Goal: Information Seeking & Learning: Learn about a topic

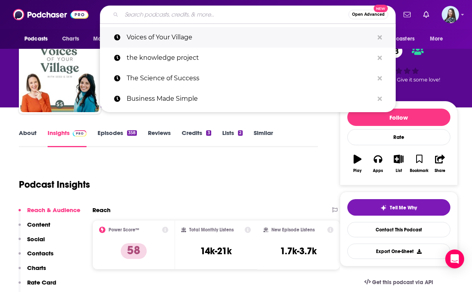
click at [160, 37] on p "Voices of Your Village" at bounding box center [250, 37] width 247 height 20
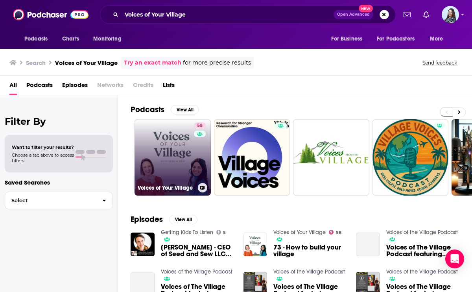
scroll to position [2, 0]
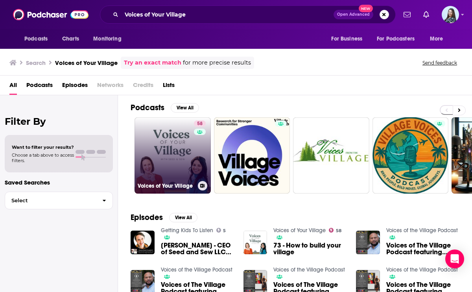
click at [172, 170] on link "58 Voices of Your Village" at bounding box center [172, 155] width 76 height 76
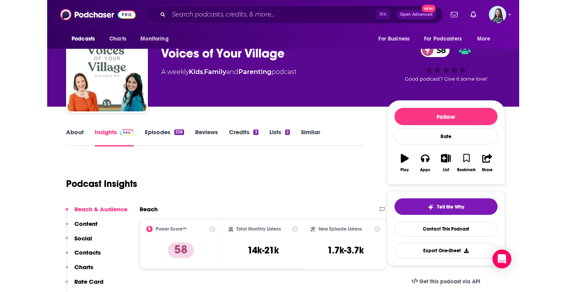
scroll to position [24, 0]
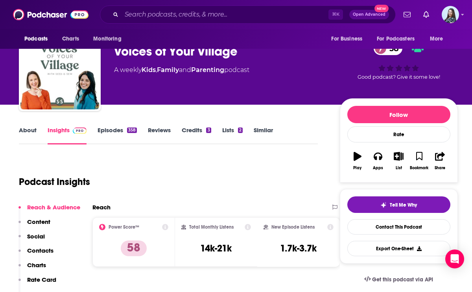
click at [175, 51] on div "Voices of Your Village 58" at bounding box center [220, 51] width 213 height 15
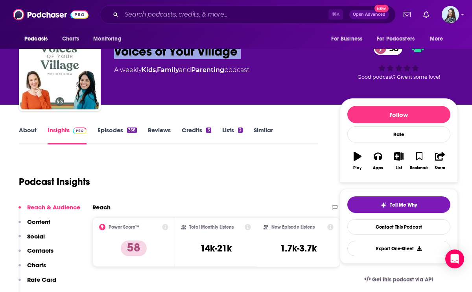
click at [175, 51] on div "Voices of Your Village 58" at bounding box center [220, 51] width 213 height 15
copy div "Voices of Your Village 58"
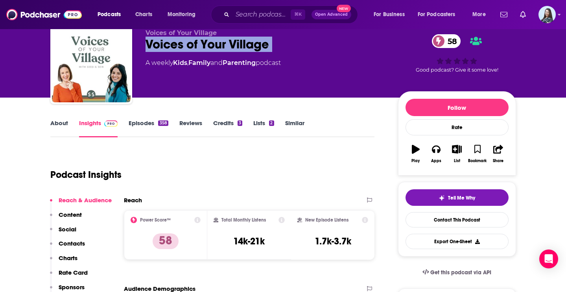
scroll to position [32, 0]
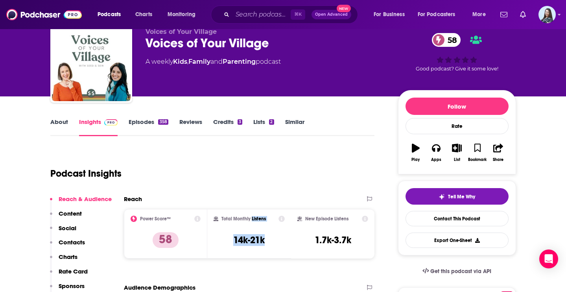
drag, startPoint x: 263, startPoint y: 237, endPoint x: 251, endPoint y: 218, distance: 22.5
click at [251, 218] on div "Total Monthly Listens 14k-21k" at bounding box center [248, 233] width 71 height 36
copy div "Listens 14k-21k"
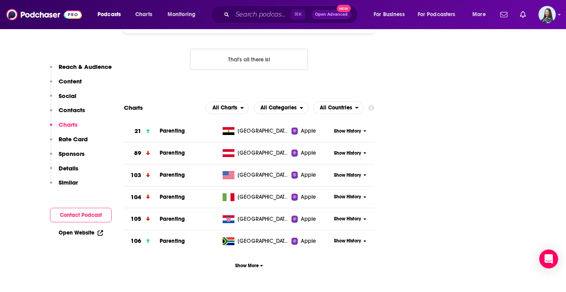
scroll to position [824, 0]
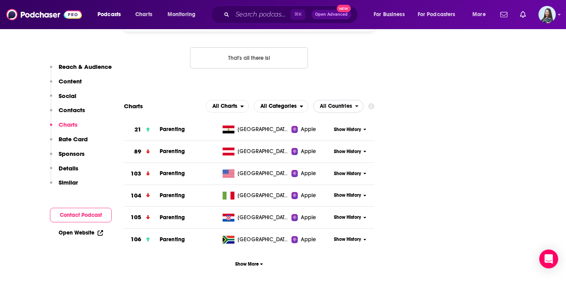
click at [348, 99] on span "All Countries" at bounding box center [334, 105] width 42 height 13
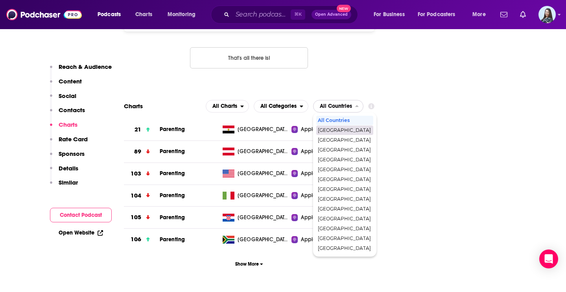
click at [336, 128] on span "[GEOGRAPHIC_DATA]" at bounding box center [344, 130] width 53 height 5
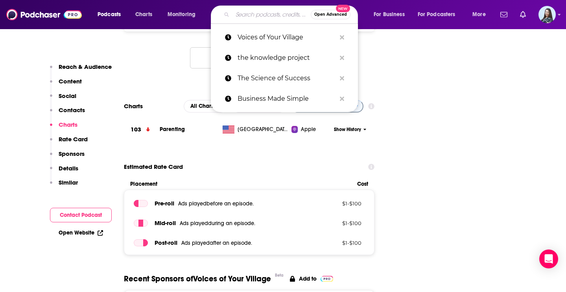
click at [259, 14] on input "Search podcasts, credits, & more..." at bounding box center [271, 14] width 78 height 13
paste input "[PERSON_NAME]"
type input "[PERSON_NAME]"
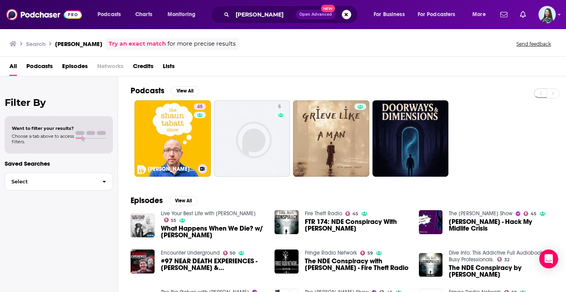
click at [170, 135] on link "45 The [PERSON_NAME] Show" at bounding box center [172, 138] width 76 height 76
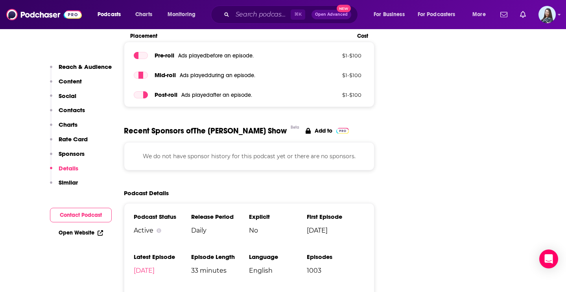
scroll to position [1011, 0]
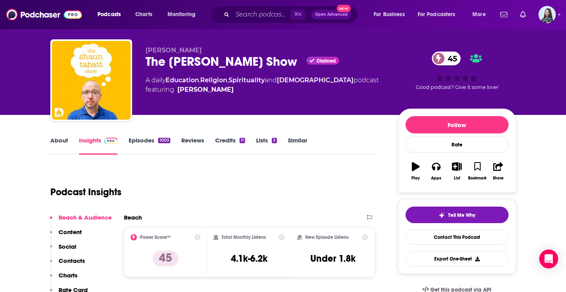
scroll to position [14, 0]
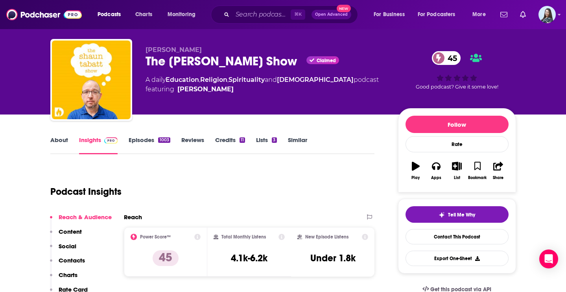
click at [249, 64] on div "The [PERSON_NAME] Show Claimed 45" at bounding box center [265, 60] width 240 height 15
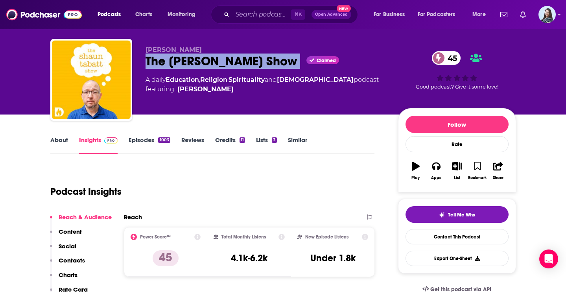
click at [249, 64] on div "The [PERSON_NAME] Show Claimed 45" at bounding box center [265, 60] width 240 height 15
copy div "The [PERSON_NAME] Show"
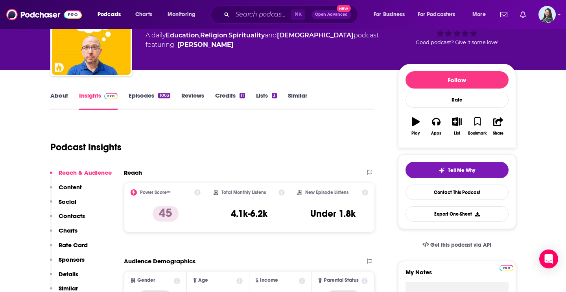
scroll to position [0, 0]
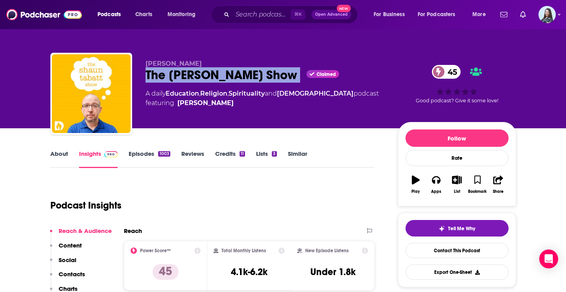
click at [252, 83] on div "[PERSON_NAME] The [PERSON_NAME] Show Claimed 45 A daily Education , Religion , …" at bounding box center [265, 91] width 240 height 63
drag, startPoint x: 278, startPoint y: 81, endPoint x: 137, endPoint y: 64, distance: 142.1
click at [137, 64] on div "[PERSON_NAME] The [PERSON_NAME] Show Claimed 45 A daily Education , Religion , …" at bounding box center [282, 95] width 465 height 85
copy div "[PERSON_NAME] The [PERSON_NAME] Show"
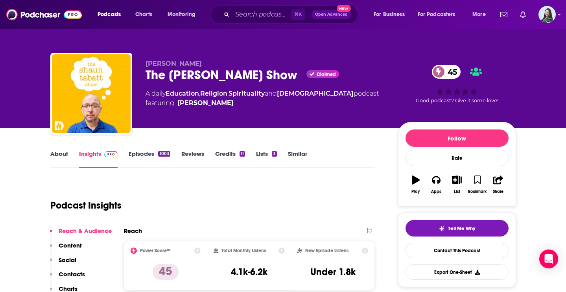
click at [61, 156] on link "About" at bounding box center [59, 159] width 18 height 18
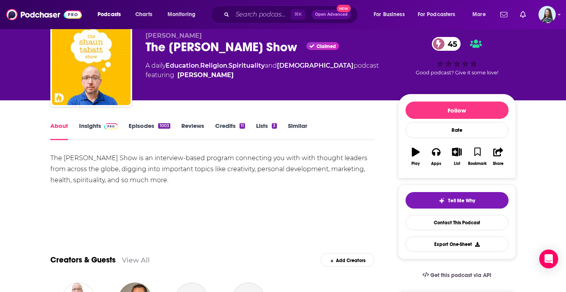
scroll to position [37, 0]
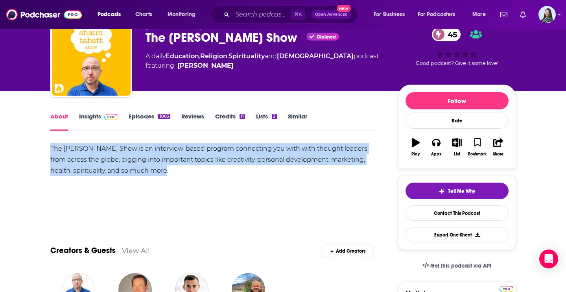
drag, startPoint x: 151, startPoint y: 174, endPoint x: 41, endPoint y: 146, distance: 113.2
copy div "The [PERSON_NAME] Show is an interview-based program connecting you with with t…"
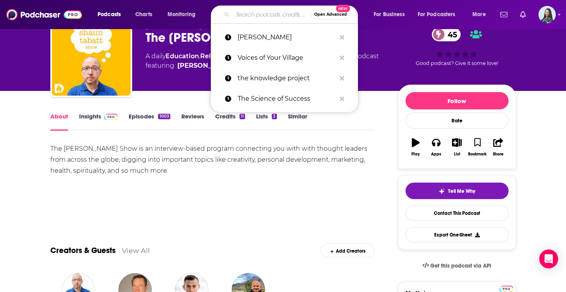
click at [251, 15] on input "Search podcasts, credits, & more..." at bounding box center [271, 14] width 78 height 13
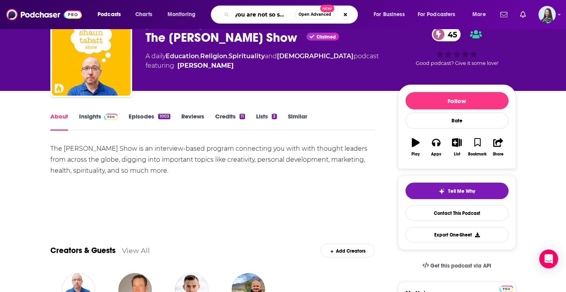
type input "you are not so smart"
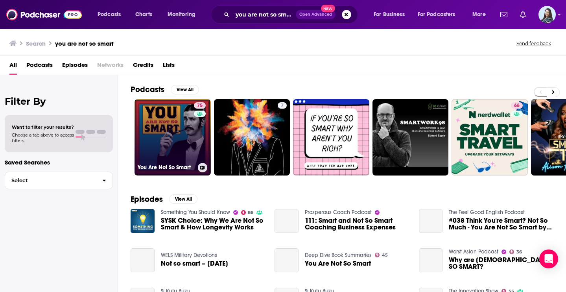
click at [173, 119] on link "75 You Are Not So Smart" at bounding box center [172, 137] width 76 height 76
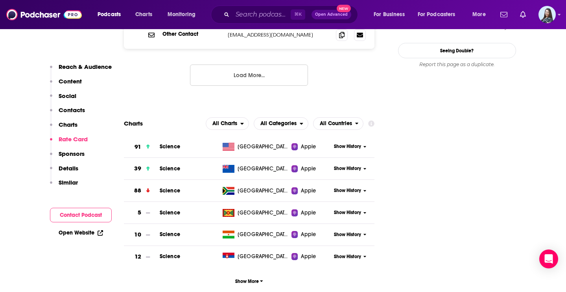
scroll to position [917, 0]
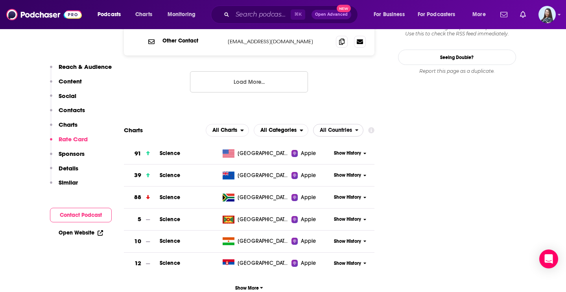
click at [345, 127] on span "All Countries" at bounding box center [336, 130] width 32 height 6
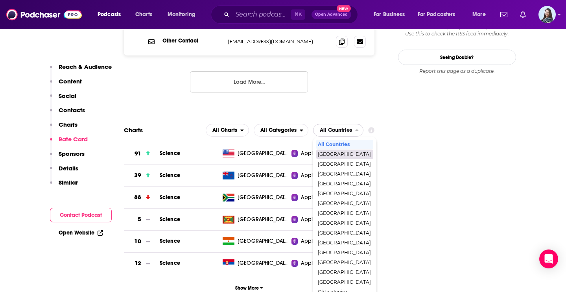
click at [340, 152] on span "[GEOGRAPHIC_DATA]" at bounding box center [344, 154] width 53 height 5
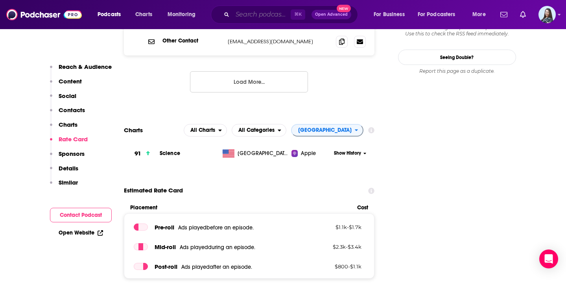
click at [279, 13] on input "Search podcasts, credits, & more..." at bounding box center [261, 14] width 58 height 13
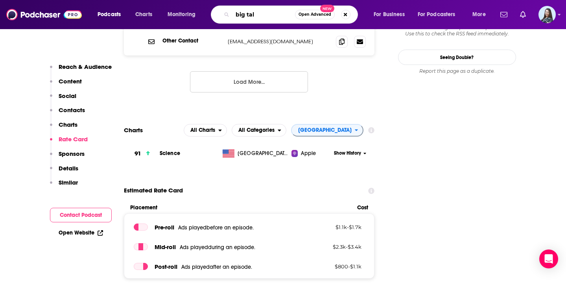
type input "big talk"
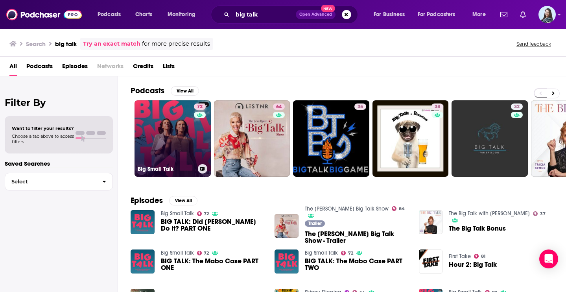
click at [184, 130] on link "72 Big Small Talk" at bounding box center [172, 138] width 76 height 76
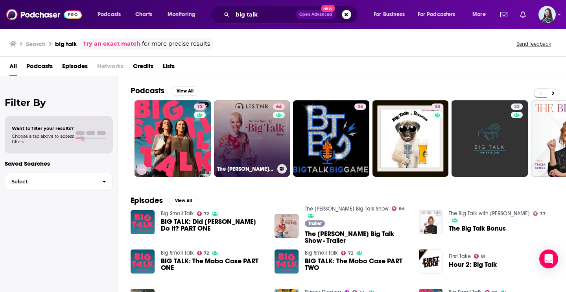
click at [255, 163] on link "64 The [PERSON_NAME] Big Talk Show" at bounding box center [252, 138] width 76 height 76
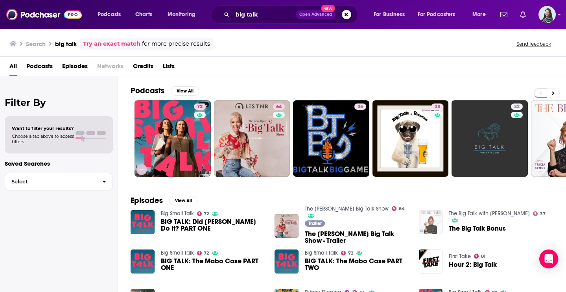
click at [434, 224] on img "The Big Talk Bonus" at bounding box center [431, 222] width 24 height 24
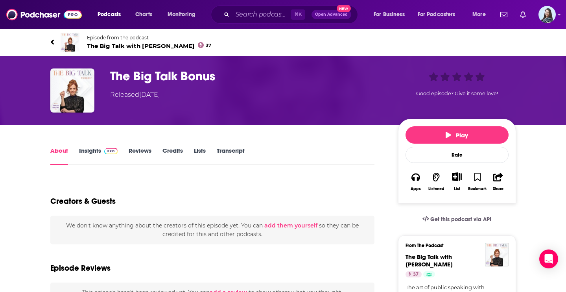
click at [124, 77] on h1 "The Big Talk Bonus" at bounding box center [247, 75] width 275 height 15
click at [82, 77] on img "The Big Talk Bonus" at bounding box center [72, 90] width 44 height 44
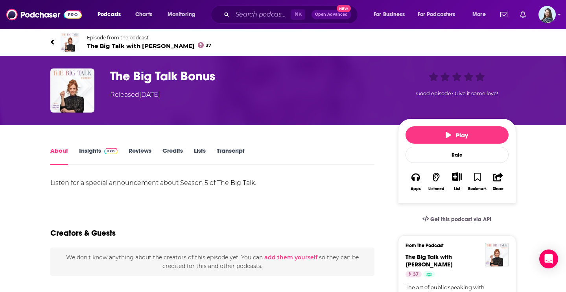
click at [67, 43] on img at bounding box center [70, 42] width 19 height 19
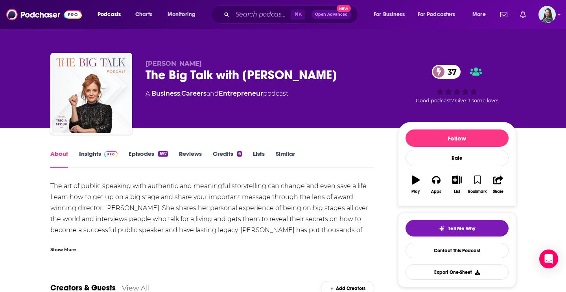
click at [91, 154] on link "Insights" at bounding box center [98, 159] width 39 height 18
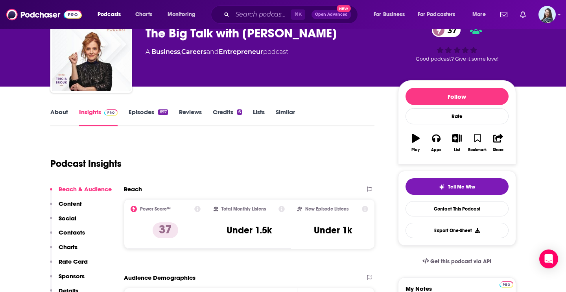
scroll to position [48, 0]
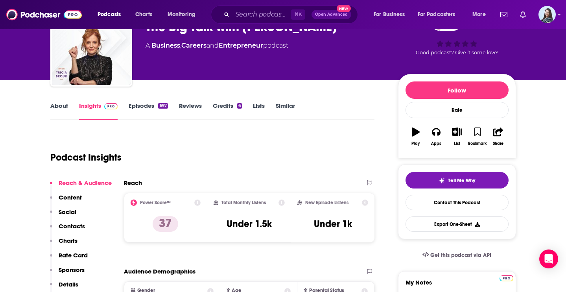
click at [140, 111] on link "Episodes 697" at bounding box center [148, 111] width 39 height 18
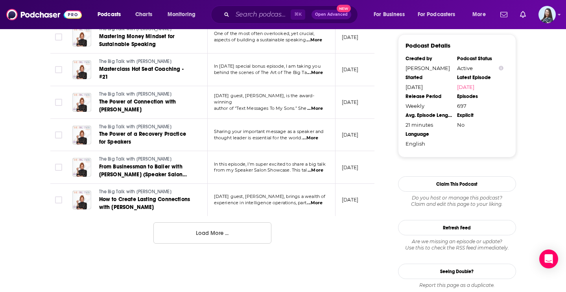
scroll to position [834, 0]
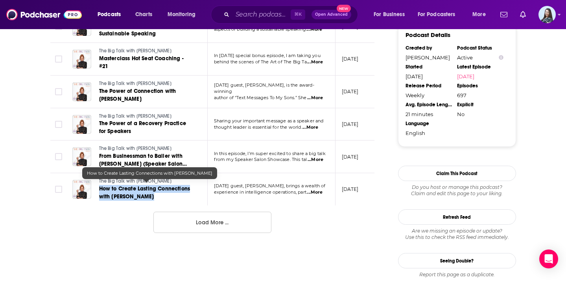
drag, startPoint x: 96, startPoint y: 183, endPoint x: 156, endPoint y: 195, distance: 61.2
click at [156, 195] on div "The Big Talk with [PERSON_NAME] How to Create Lasting Connections with [PERSON_…" at bounding box center [132, 189] width 121 height 23
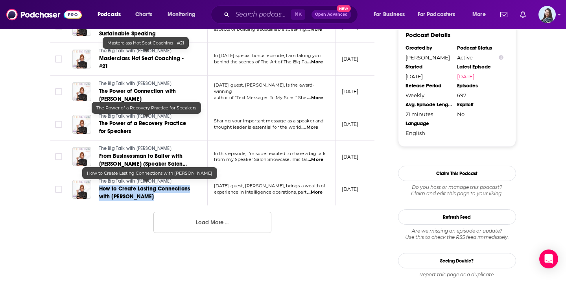
copy span "How to Create Lasting Connections with [PERSON_NAME]"
